Goal: Information Seeking & Learning: Find specific fact

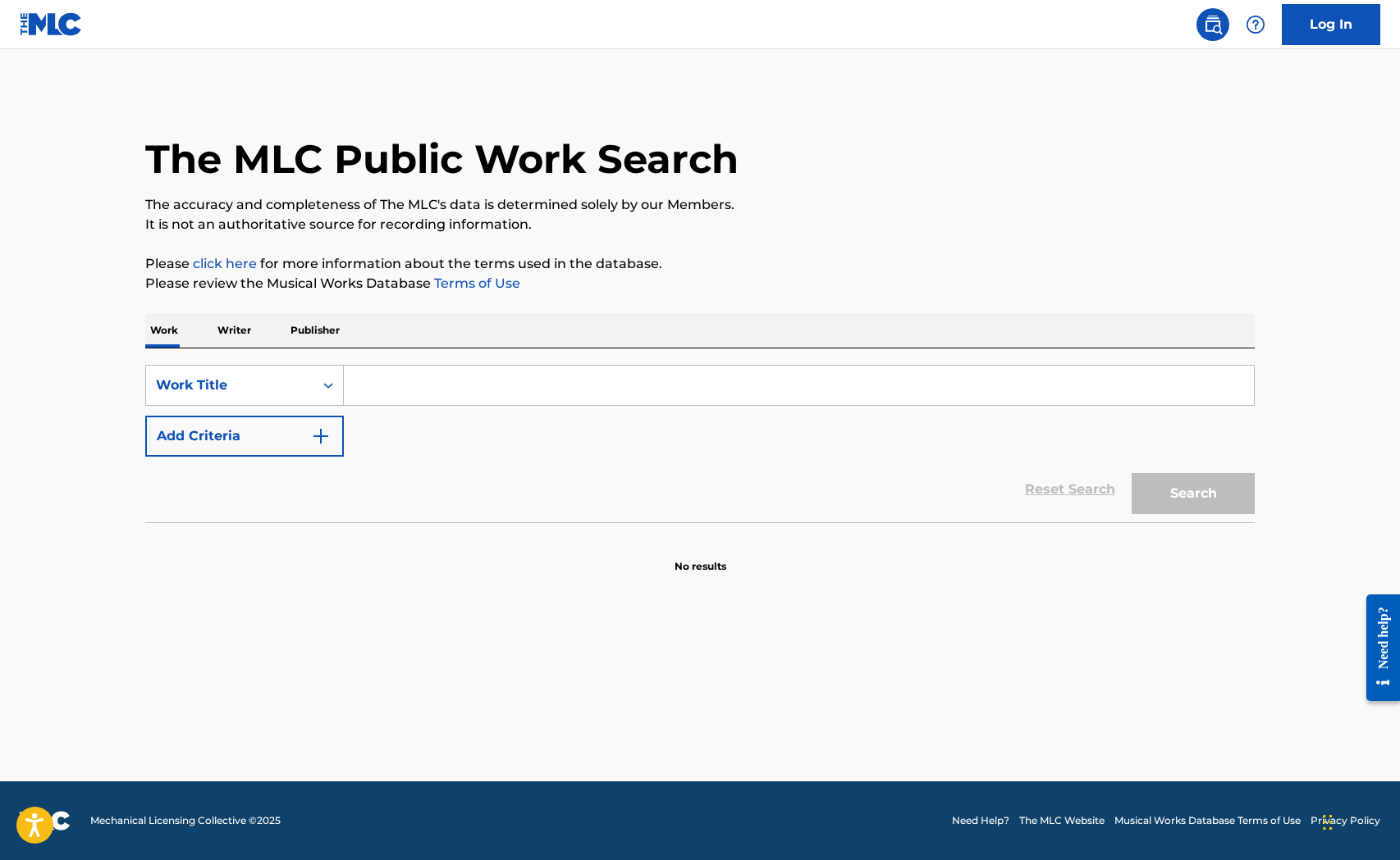
click at [428, 371] on input "Search Form" at bounding box center [798, 384] width 910 height 39
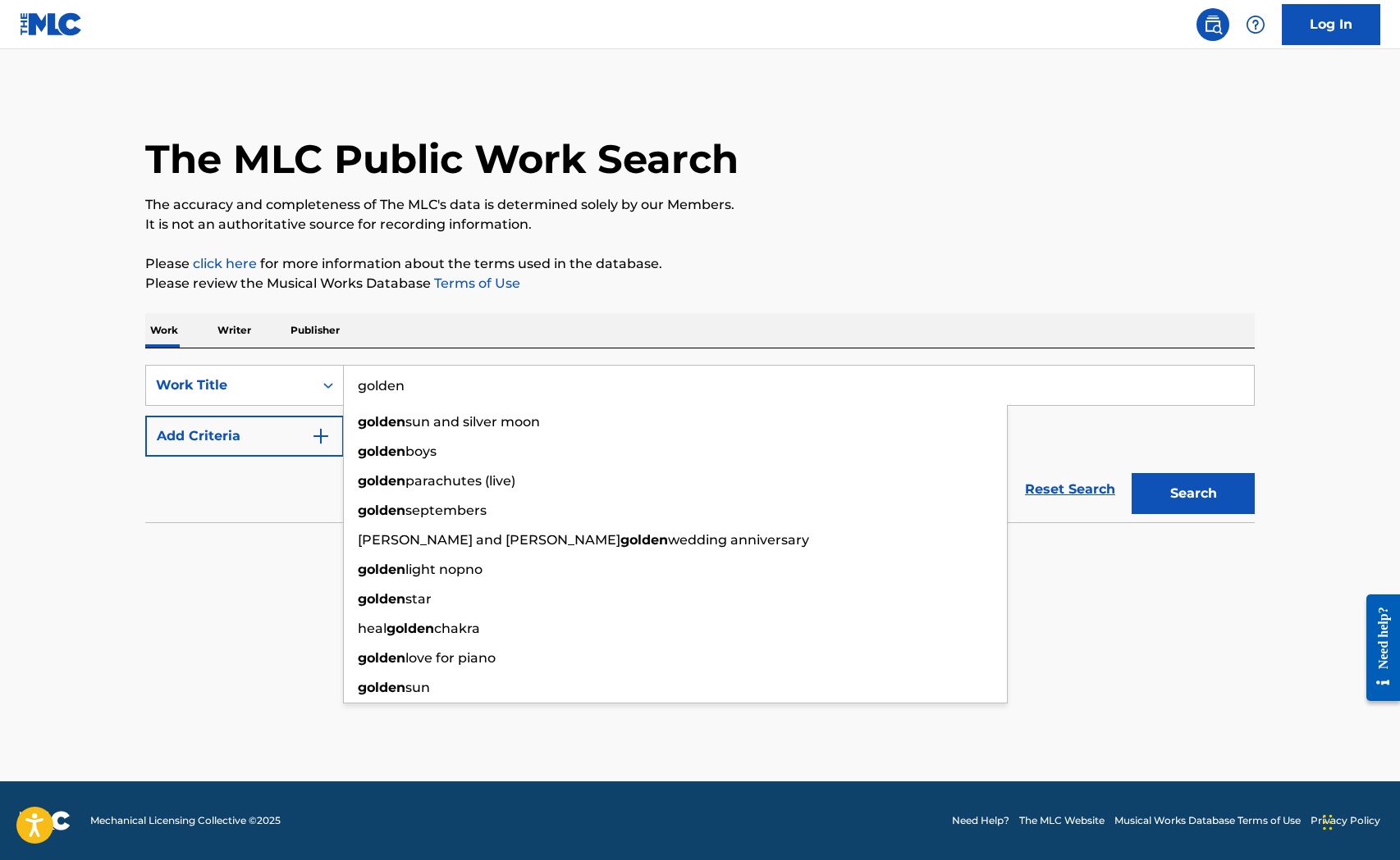
type input "golden"
click at [264, 414] on div "SearchWithCriteria45d93ba1-79ff-4691-a16e-7c73cce268ff Work Title golden golden…" at bounding box center [699, 411] width 1109 height 92
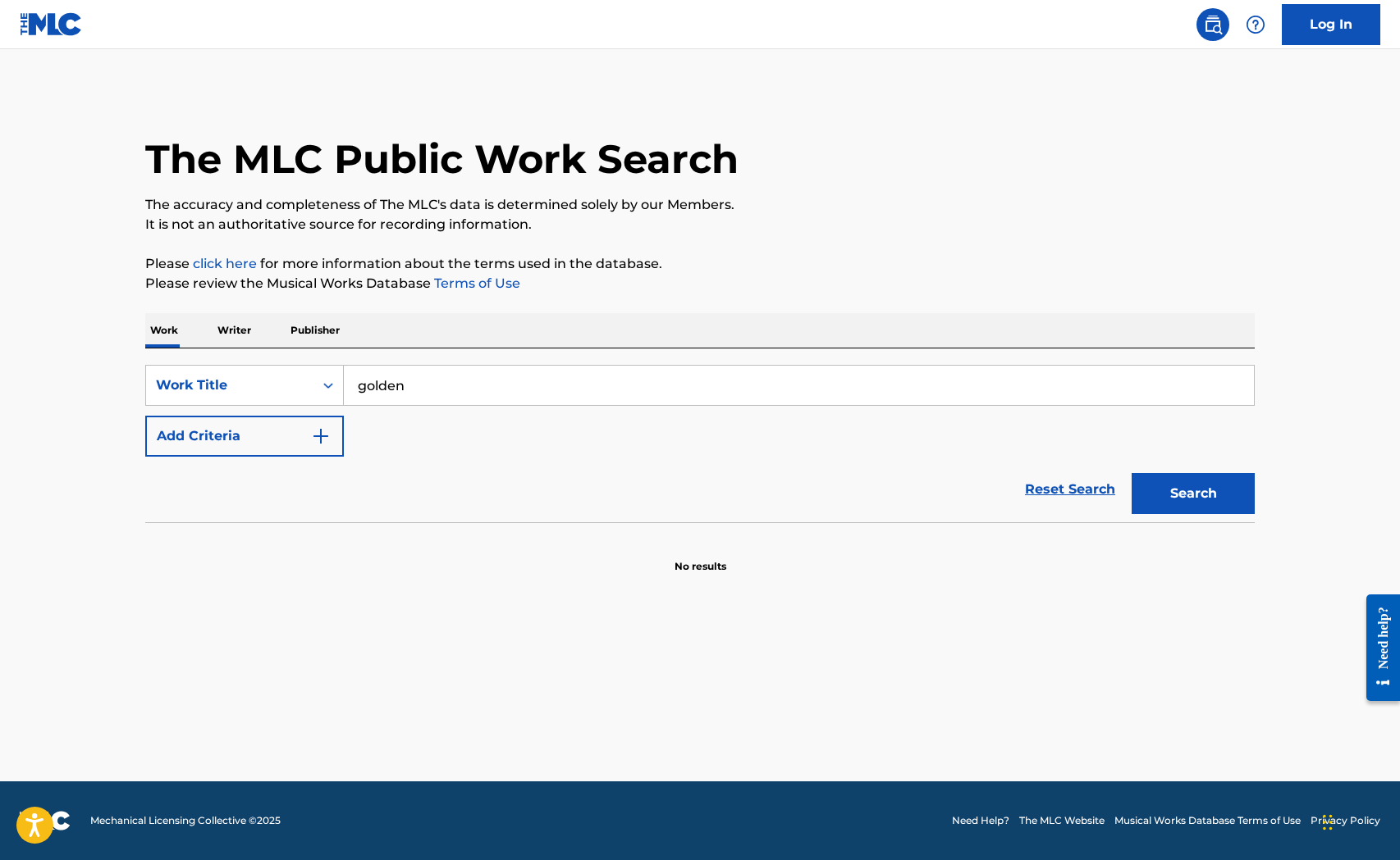
click at [279, 430] on button "Add Criteria" at bounding box center [244, 435] width 199 height 41
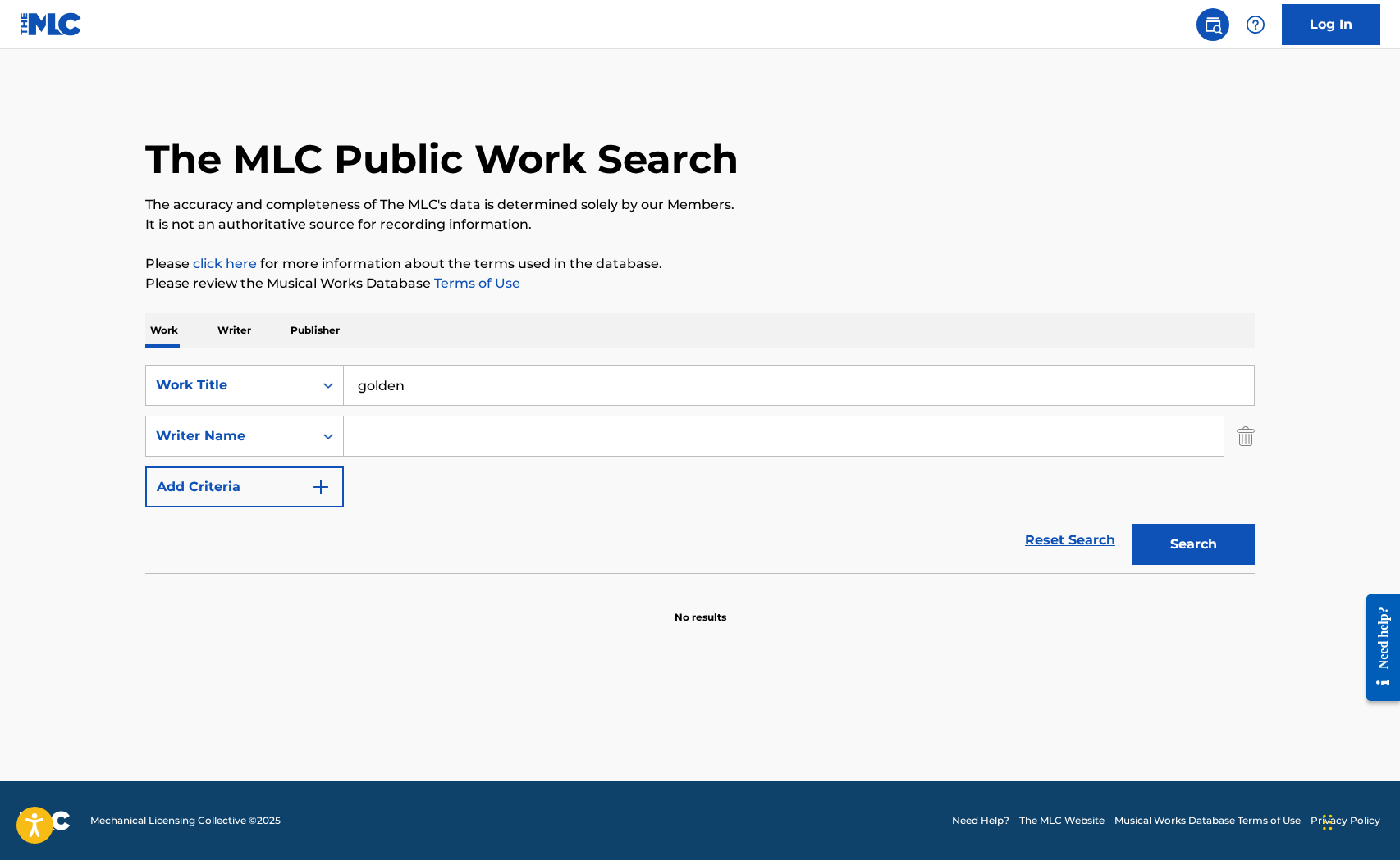
click at [390, 439] on input "Search Form" at bounding box center [783, 435] width 880 height 39
click at [1131, 524] on button "Search" at bounding box center [1192, 544] width 123 height 41
click at [1207, 545] on button "Search" at bounding box center [1192, 544] width 123 height 41
drag, startPoint x: 391, startPoint y: 445, endPoint x: 850, endPoint y: 457, distance: 459.2
click at [850, 456] on div "[PERSON_NAME] [PERSON_NAME]" at bounding box center [783, 435] width 880 height 39
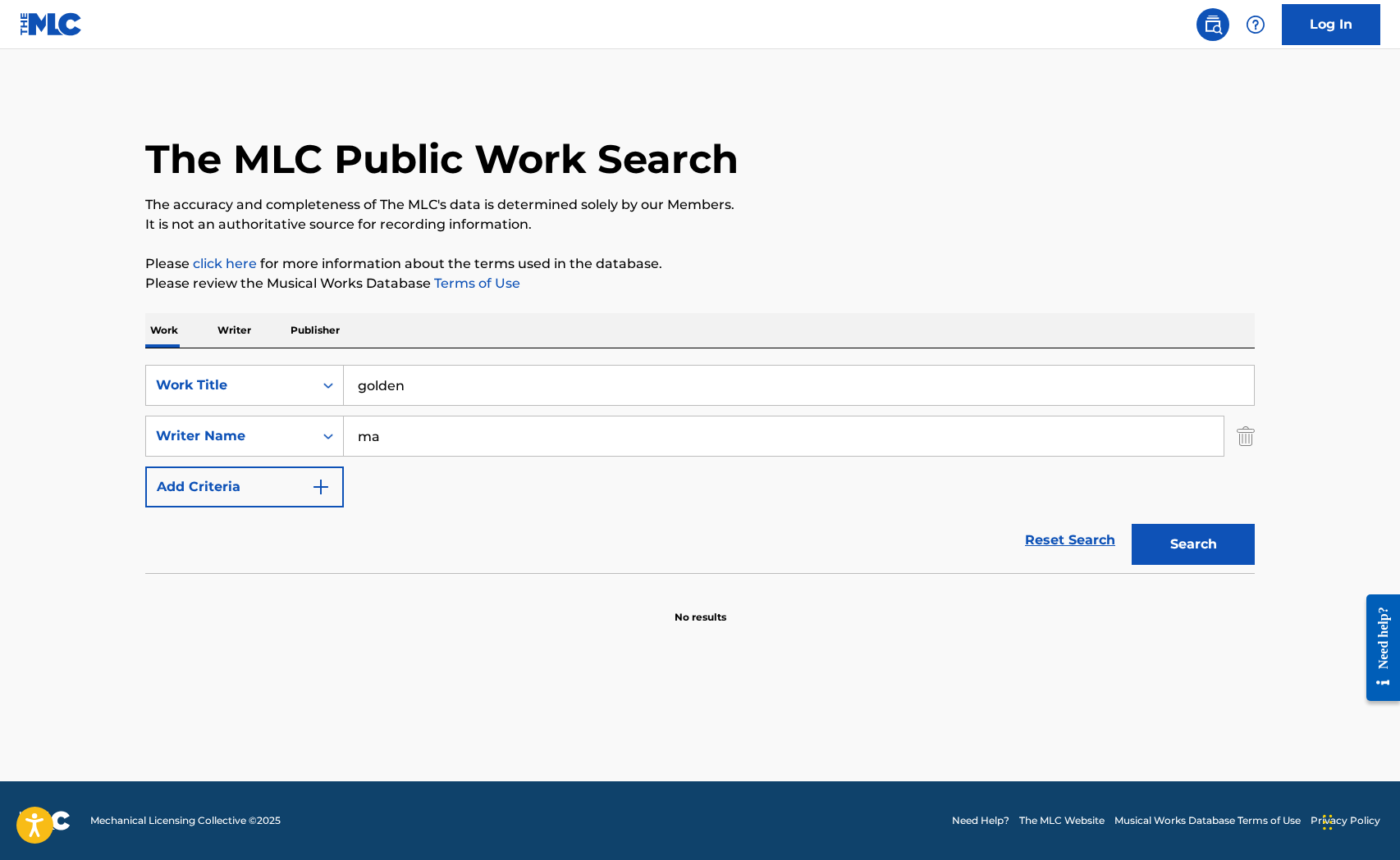
type input "m"
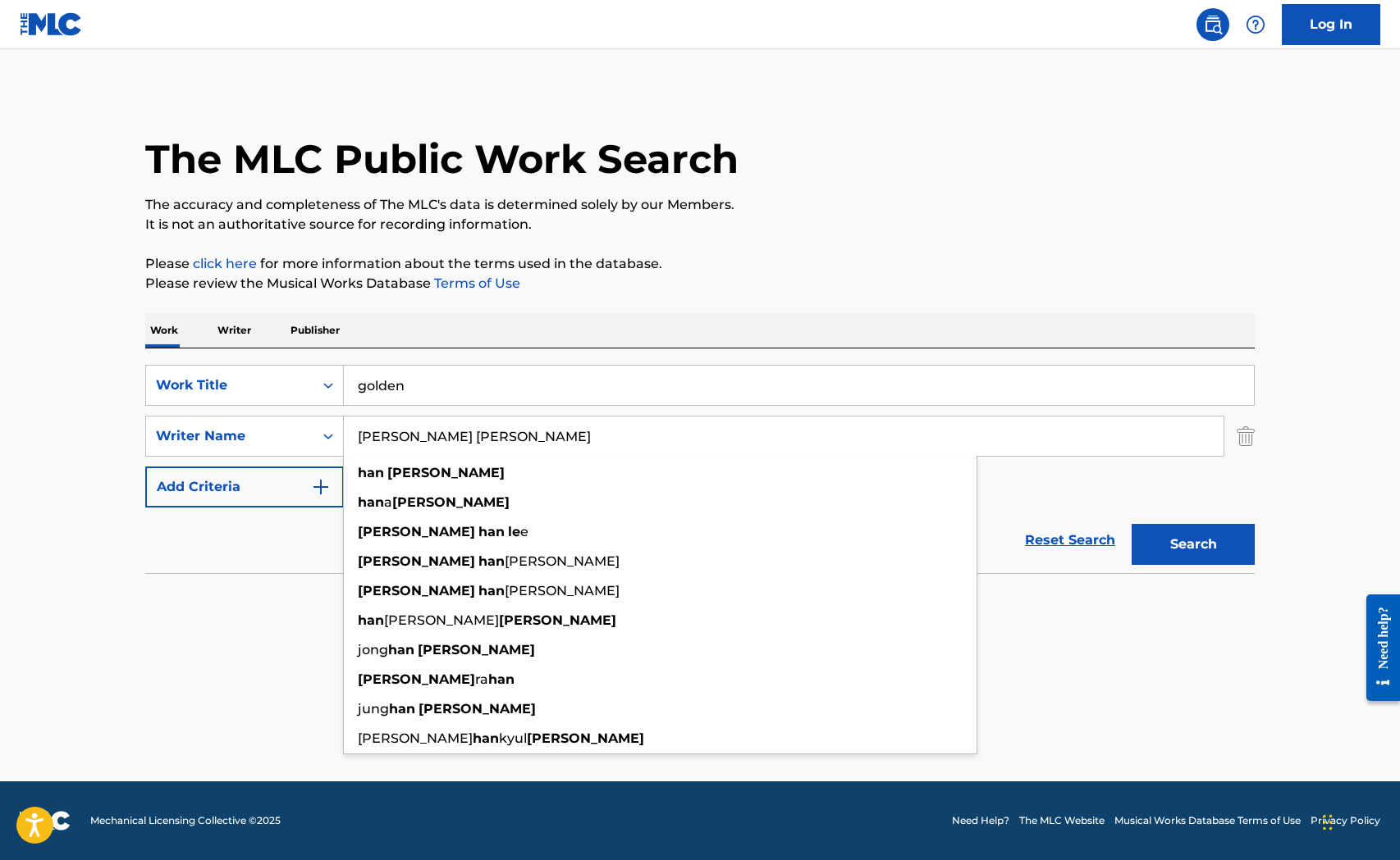
type input "[PERSON_NAME] [PERSON_NAME]"
click at [1131, 524] on button "Search" at bounding box center [1192, 544] width 123 height 41
